Goal: Transaction & Acquisition: Purchase product/service

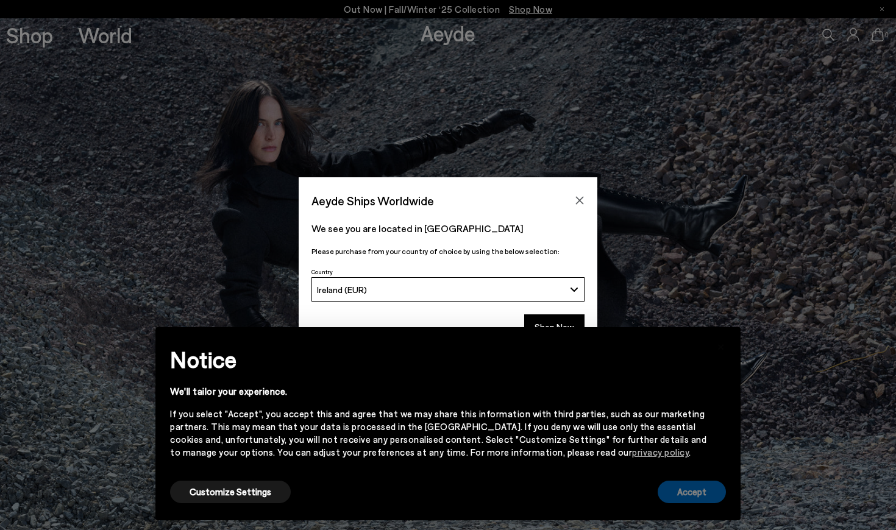
click at [710, 488] on button "Accept" at bounding box center [692, 492] width 68 height 23
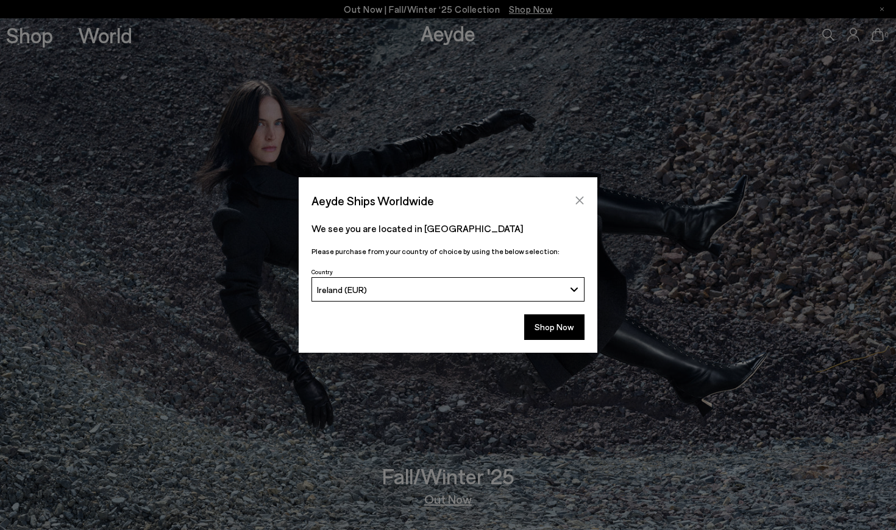
click at [582, 196] on icon "Close" at bounding box center [580, 201] width 10 height 10
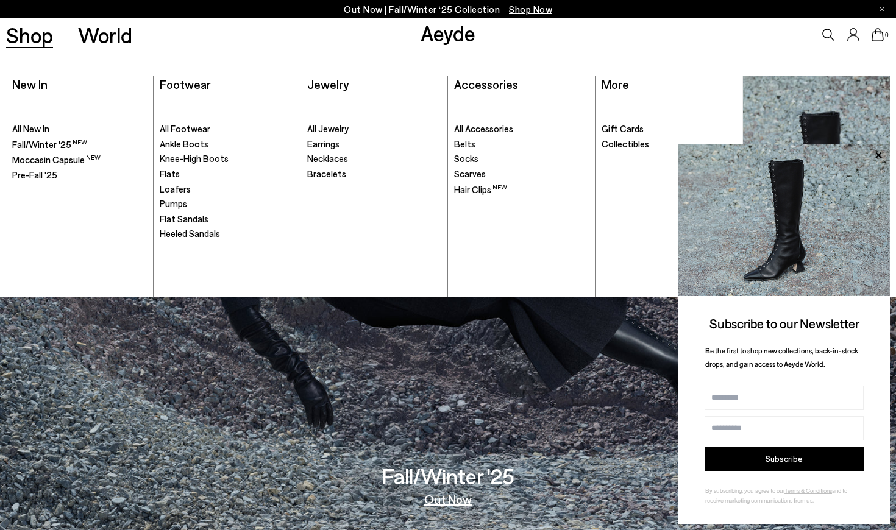
click at [31, 30] on link "Shop" at bounding box center [29, 34] width 47 height 21
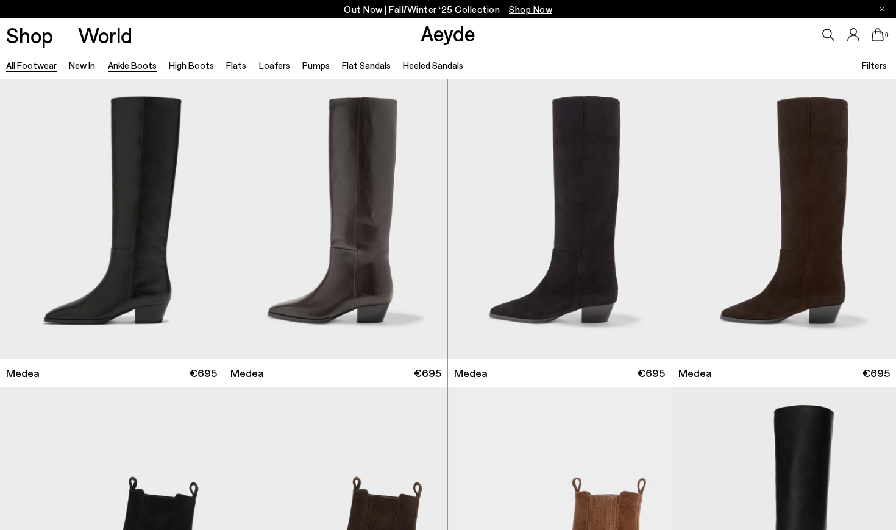
click at [129, 67] on link "Ankle Boots" at bounding box center [132, 65] width 49 height 11
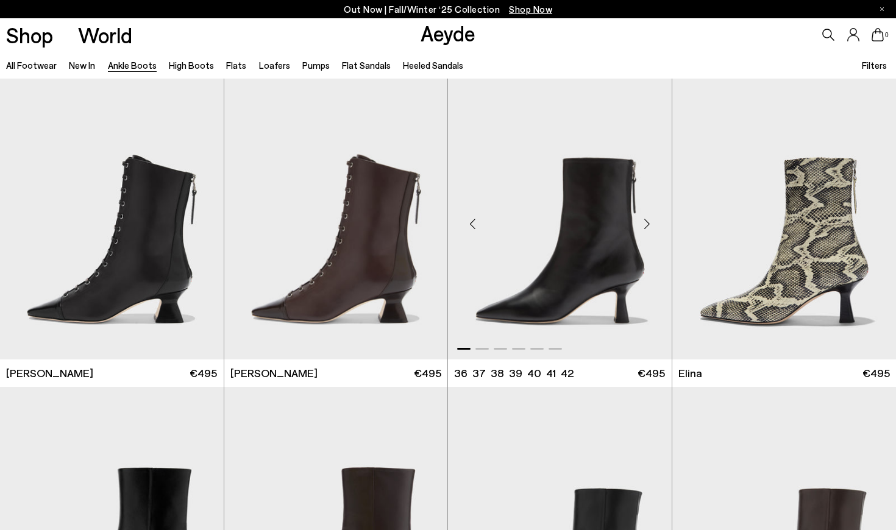
scroll to position [0, 1]
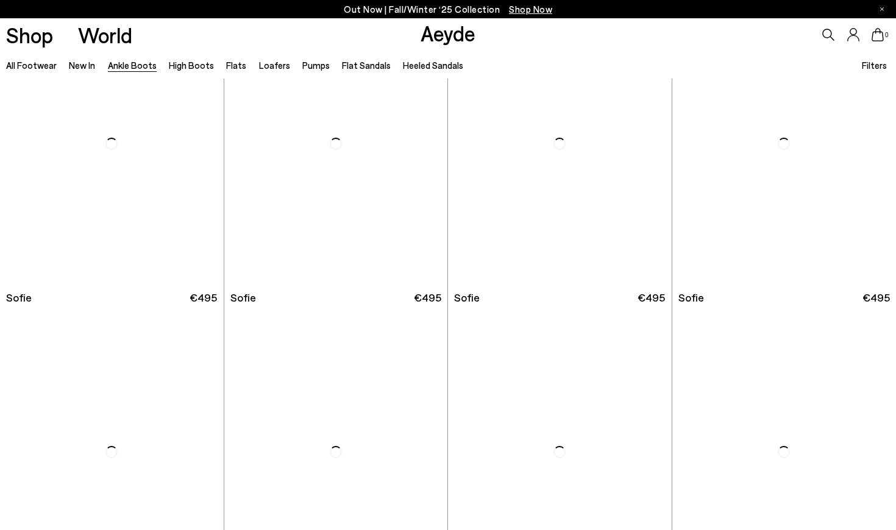
scroll to position [1351, 0]
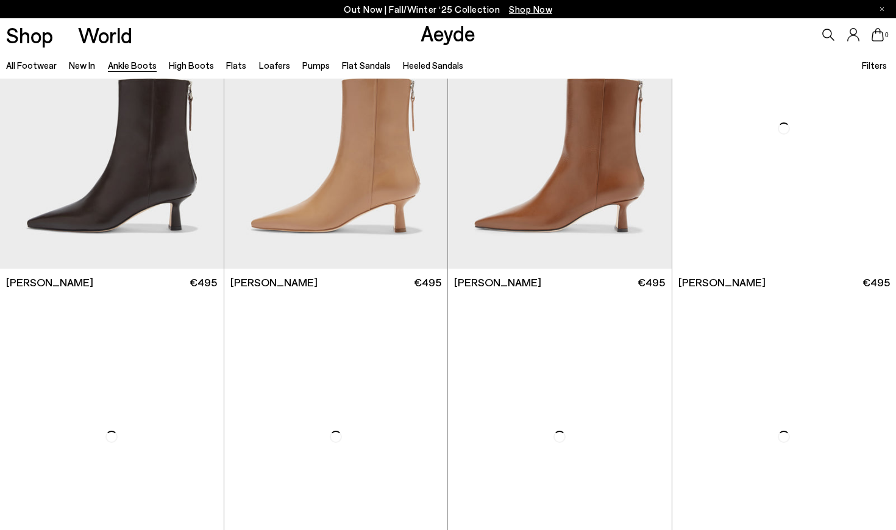
scroll to position [2898, 0]
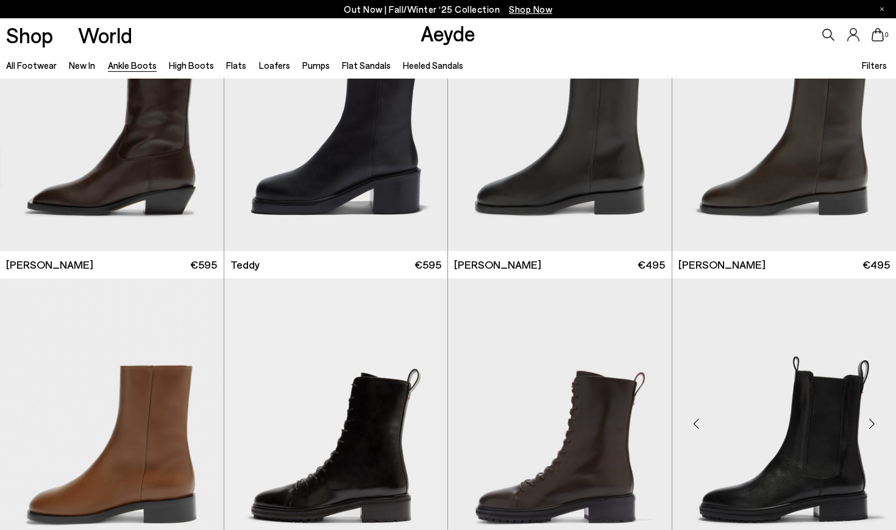
scroll to position [4350, 0]
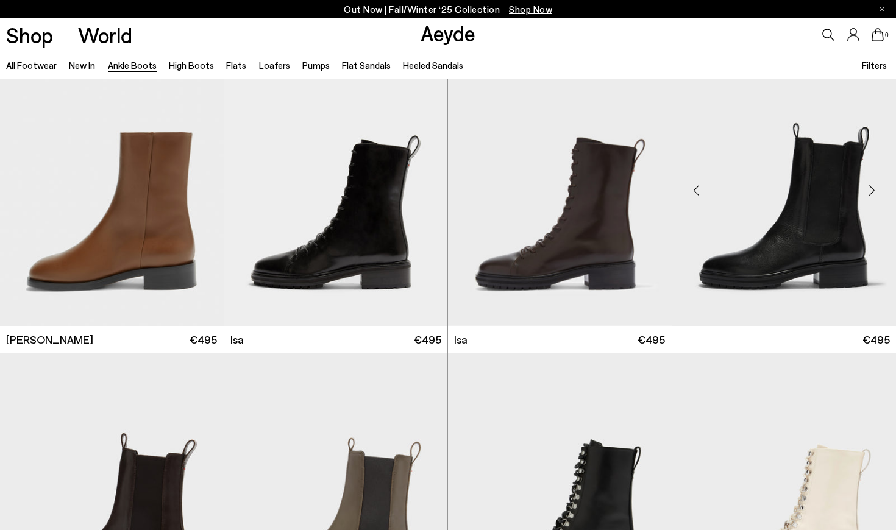
click at [805, 239] on img at bounding box center [784, 185] width 224 height 281
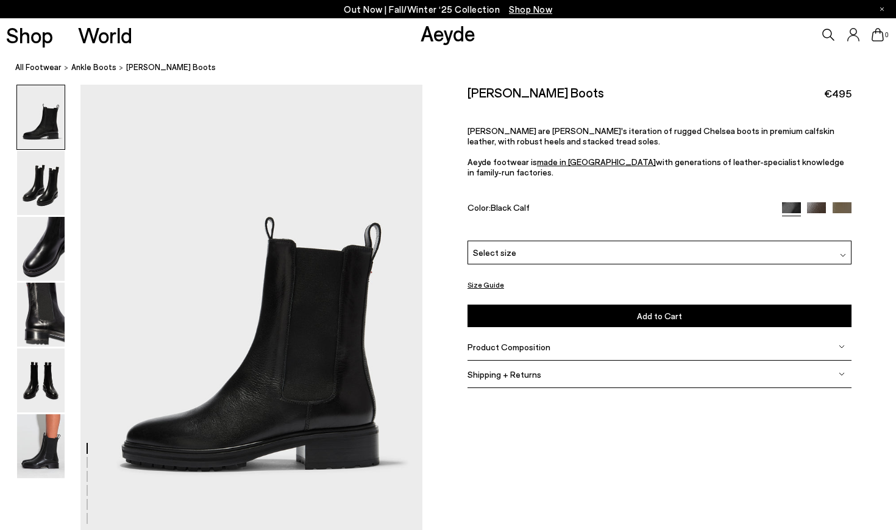
click at [813, 196] on img at bounding box center [784, 220] width 212 height 152
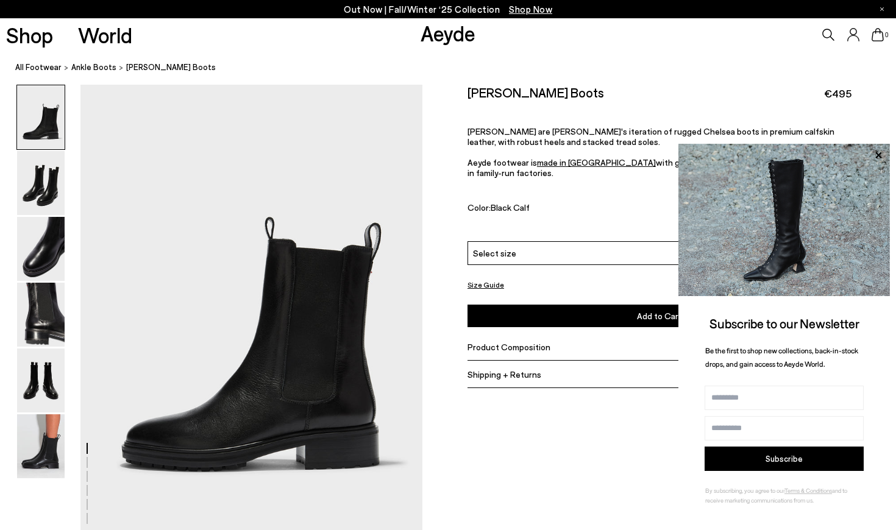
click at [865, 137] on div "Size Guide Shoes Belt Our shoes come in European sizing. The easiest way to mea…" at bounding box center [659, 244] width 474 height 319
click at [881, 157] on icon at bounding box center [879, 156] width 16 height 16
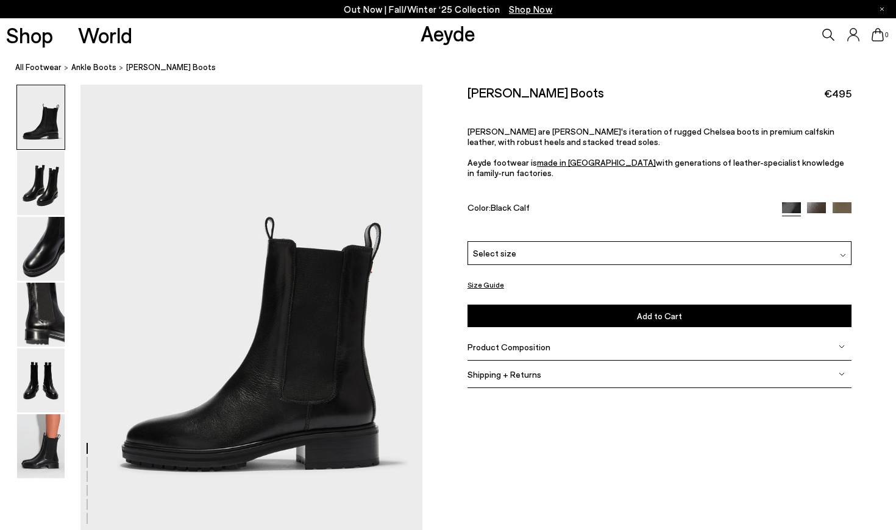
click at [816, 202] on img at bounding box center [816, 211] width 19 height 19
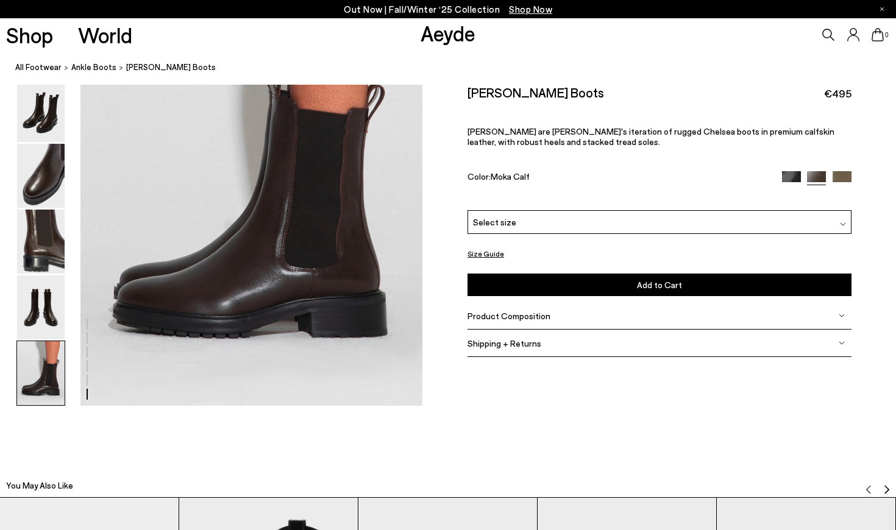
scroll to position [2396, 0]
